Goal: Task Accomplishment & Management: Use online tool/utility

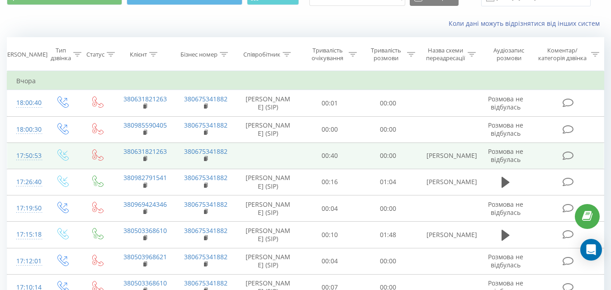
scroll to position [90, 0]
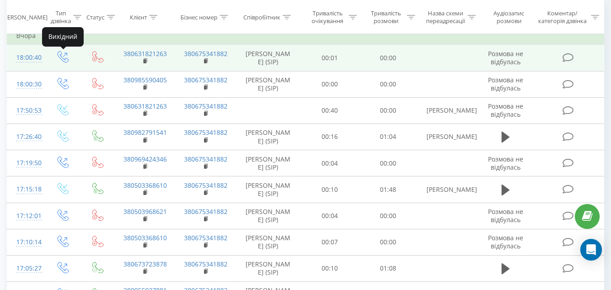
click at [61, 61] on icon at bounding box center [62, 56] width 11 height 11
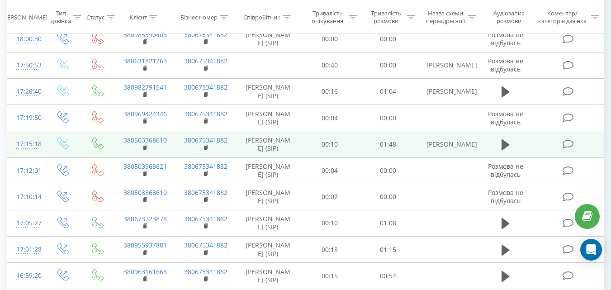
scroll to position [181, 0]
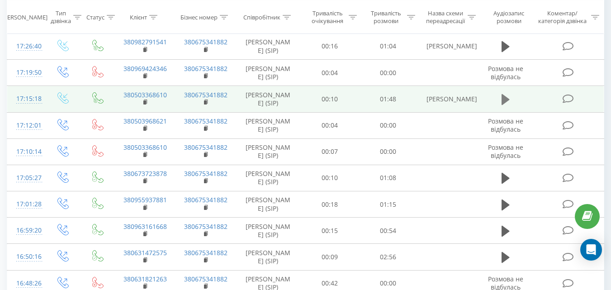
click at [506, 97] on icon at bounding box center [505, 99] width 8 height 11
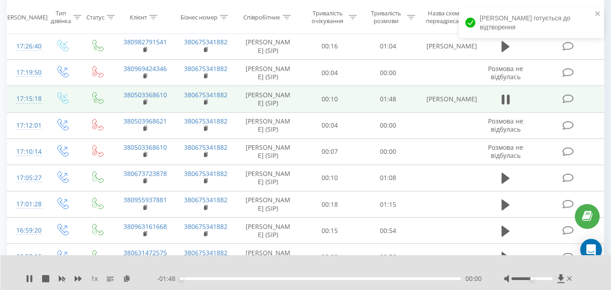
click at [541, 279] on div at bounding box center [531, 278] width 41 height 3
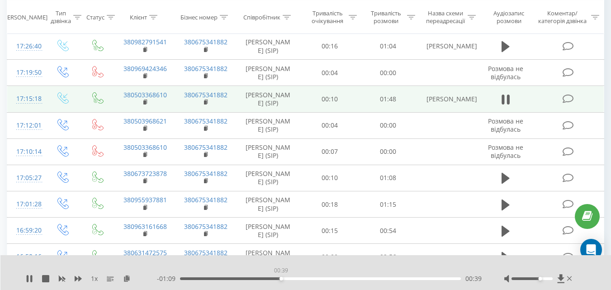
click at [281, 278] on div "00:39" at bounding box center [320, 278] width 281 height 3
click at [330, 278] on div "00:58" at bounding box center [320, 278] width 281 height 3
click at [373, 278] on div "01:00" at bounding box center [320, 278] width 281 height 3
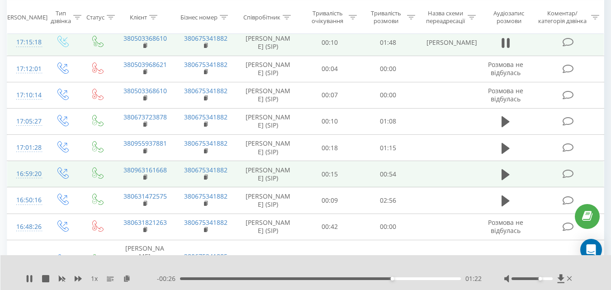
scroll to position [271, 0]
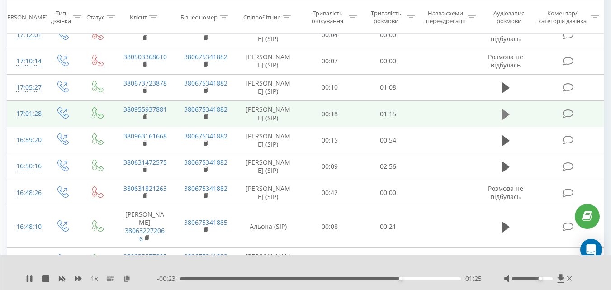
click at [502, 120] on button at bounding box center [506, 115] width 14 height 14
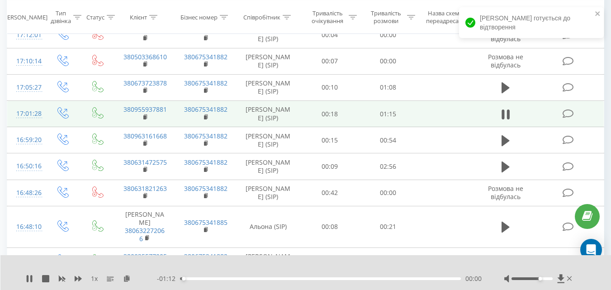
click at [249, 279] on div "00:00" at bounding box center [320, 278] width 281 height 3
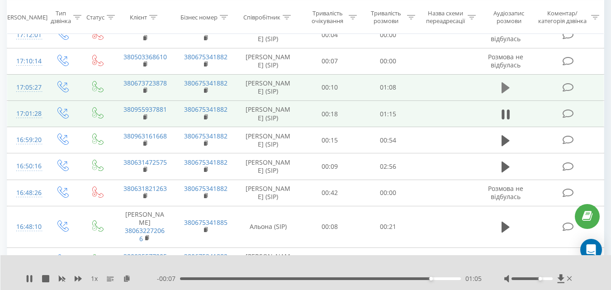
click at [506, 85] on icon at bounding box center [505, 87] width 8 height 13
click at [266, 279] on div "00:21" at bounding box center [320, 278] width 281 height 3
click at [344, 278] on div "00:40" at bounding box center [320, 278] width 281 height 3
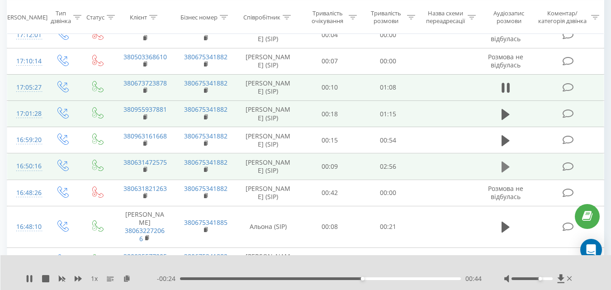
click at [504, 167] on icon at bounding box center [505, 166] width 8 height 11
click at [315, 278] on div "01:03" at bounding box center [320, 278] width 281 height 3
click at [369, 278] on div "01:57" at bounding box center [320, 278] width 281 height 3
click at [424, 279] on div "02:32" at bounding box center [320, 278] width 281 height 3
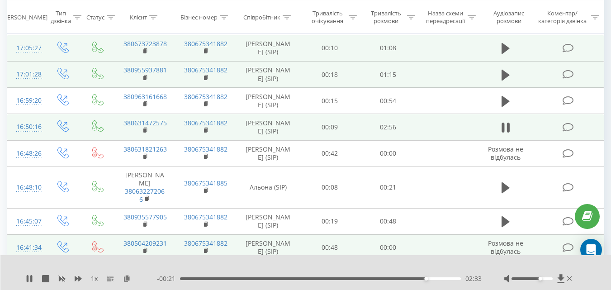
scroll to position [317, 0]
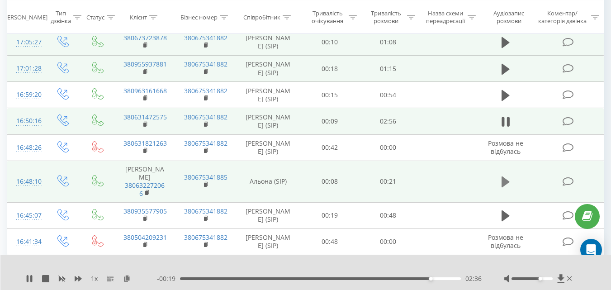
click at [504, 180] on icon at bounding box center [505, 181] width 8 height 11
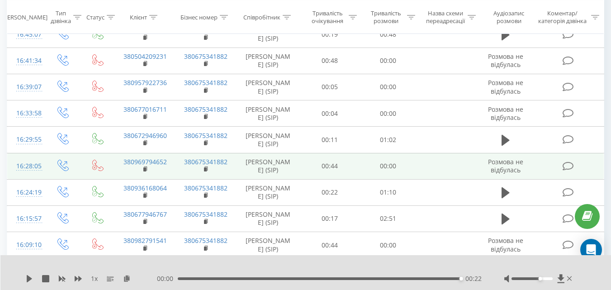
scroll to position [543, 0]
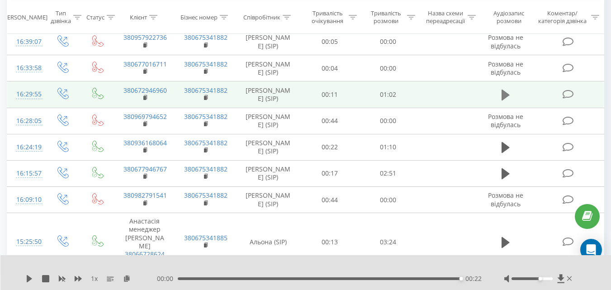
click at [508, 96] on icon at bounding box center [505, 95] width 8 height 11
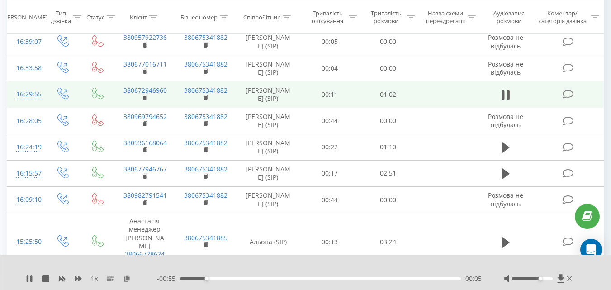
click at [237, 279] on div "00:05" at bounding box center [320, 278] width 281 height 3
click at [291, 278] on div "00:13" at bounding box center [320, 278] width 281 height 3
click at [342, 279] on div "00:35" at bounding box center [320, 278] width 281 height 3
click at [429, 278] on div "00:37" at bounding box center [320, 278] width 281 height 3
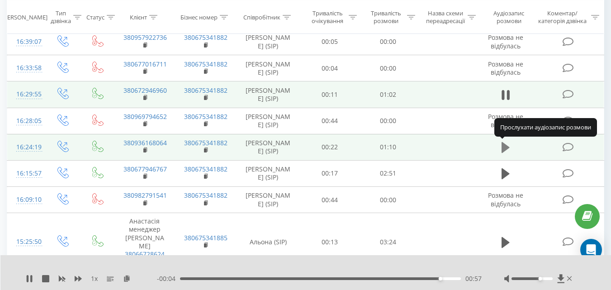
click at [506, 145] on icon at bounding box center [505, 147] width 8 height 11
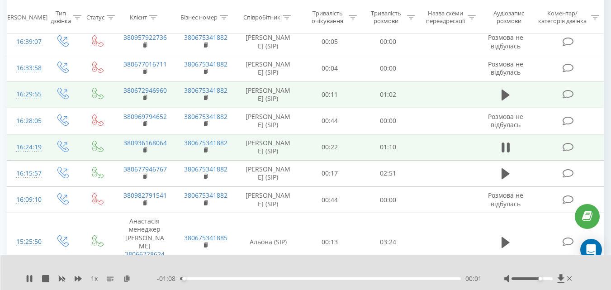
click at [246, 277] on div "- 01:08 00:01 00:01" at bounding box center [319, 278] width 325 height 9
click at [247, 277] on div "- 01:08 00:01 00:01" at bounding box center [319, 278] width 325 height 9
click at [249, 280] on div "00:17" at bounding box center [320, 278] width 281 height 3
click at [327, 278] on div "00:17" at bounding box center [320, 278] width 281 height 3
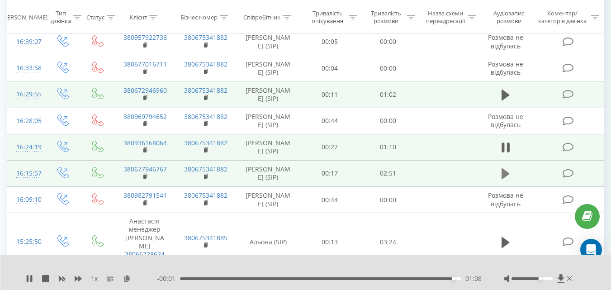
click at [503, 175] on icon at bounding box center [505, 173] width 8 height 11
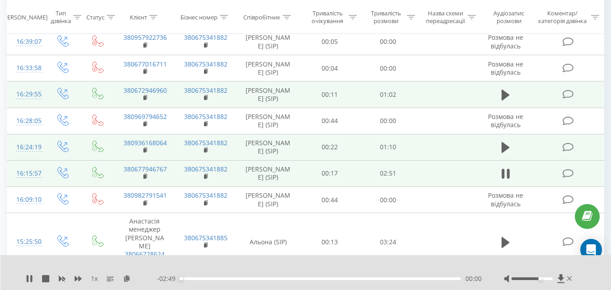
click at [236, 277] on div "- 02:49 00:00 00:00" at bounding box center [319, 278] width 325 height 9
click at [227, 279] on div "00:01" at bounding box center [320, 278] width 281 height 3
click at [213, 279] on div "00:20" at bounding box center [320, 278] width 281 height 3
click at [195, 279] on div "00:22" at bounding box center [320, 278] width 281 height 3
drag, startPoint x: 540, startPoint y: 279, endPoint x: 548, endPoint y: 278, distance: 8.2
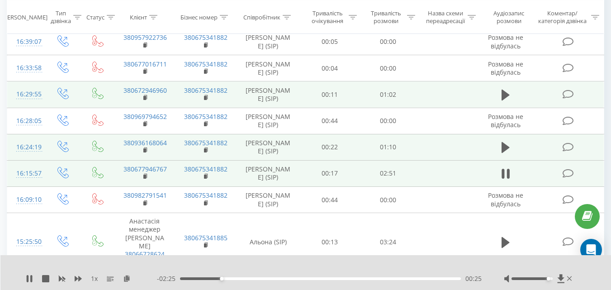
click at [548, 278] on div "Accessibility label" at bounding box center [548, 279] width 4 height 4
click at [563, 279] on icon at bounding box center [561, 278] width 8 height 9
click at [31, 279] on icon at bounding box center [29, 278] width 7 height 7
